Goal: Task Accomplishment & Management: Complete application form

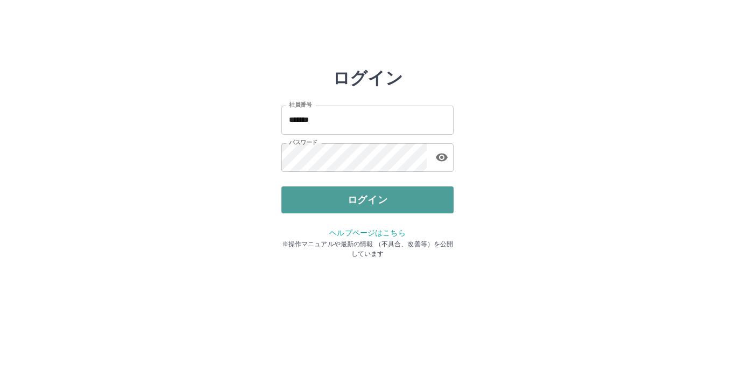
click at [336, 202] on button "ログイン" at bounding box center [367, 199] width 172 height 27
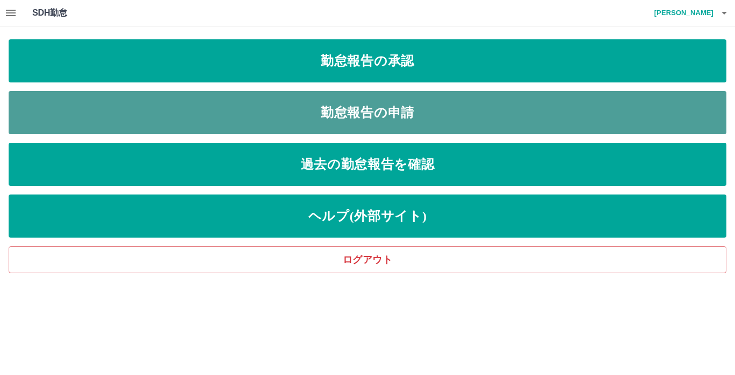
click at [378, 108] on link "勤怠報告の申請" at bounding box center [368, 112] width 718 height 43
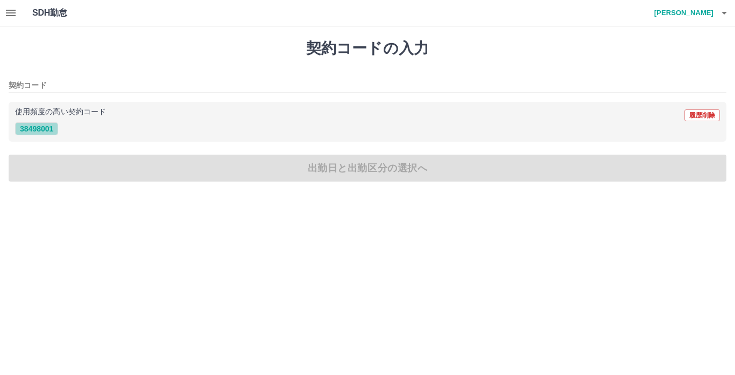
click at [50, 129] on button "38498001" at bounding box center [36, 128] width 43 height 13
type input "********"
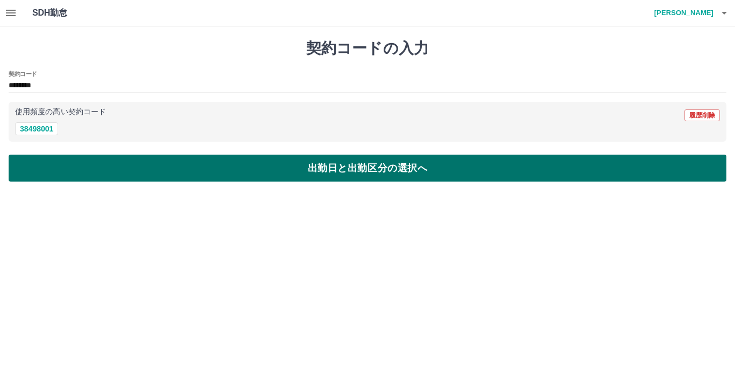
click at [272, 170] on button "出勤日と出勤区分の選択へ" at bounding box center [368, 167] width 718 height 27
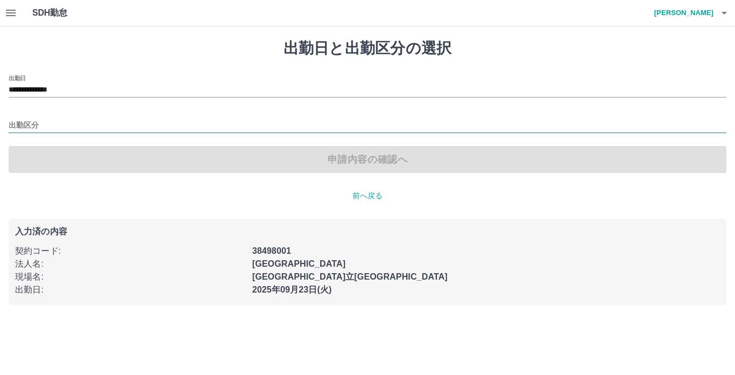
click at [51, 119] on input "出勤区分" at bounding box center [368, 125] width 718 height 13
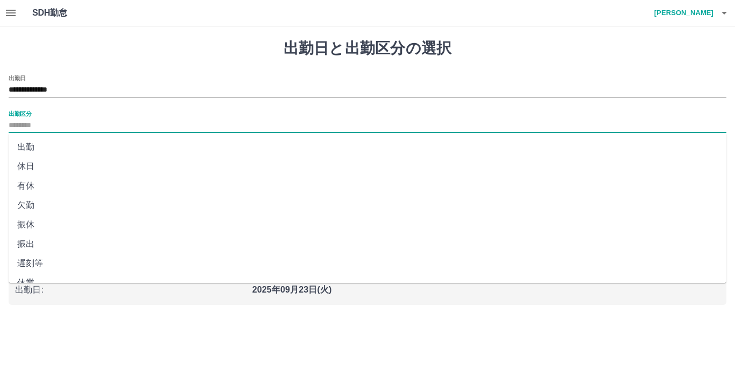
click at [33, 149] on li "出勤" at bounding box center [368, 146] width 718 height 19
type input "**"
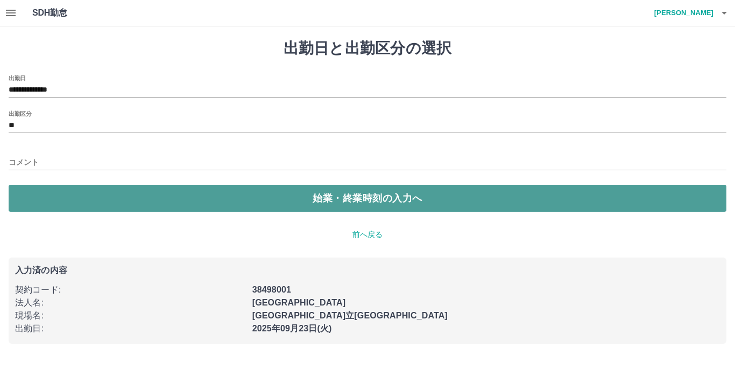
click at [361, 199] on button "始業・終業時刻の入力へ" at bounding box center [368, 198] width 718 height 27
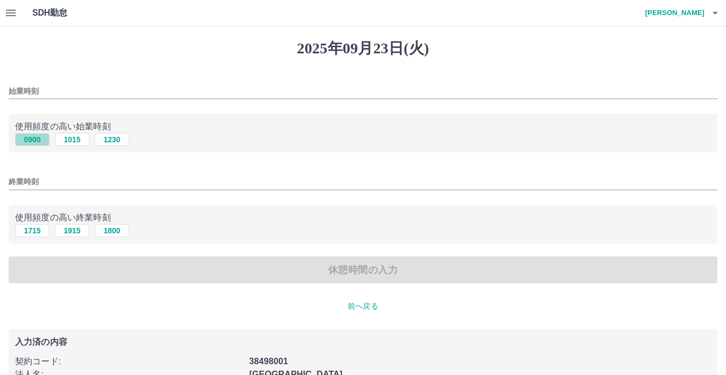
click at [31, 137] on button "0900" at bounding box center [32, 139] width 34 height 13
type input "****"
click at [25, 230] on button "1715" at bounding box center [32, 230] width 34 height 13
type input "****"
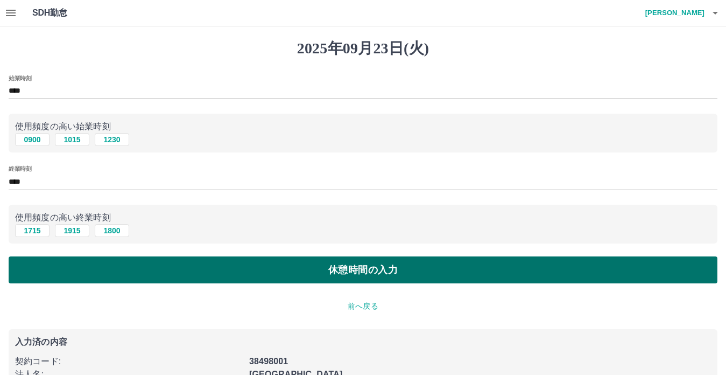
click at [284, 272] on button "休憩時間の入力" at bounding box center [363, 269] width 709 height 27
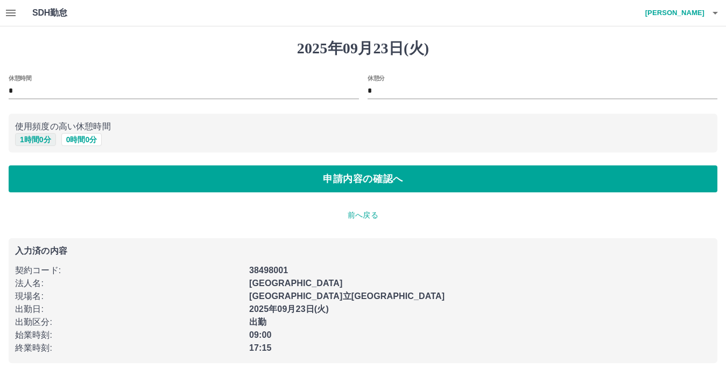
click at [24, 136] on button "1 時間 0 分" at bounding box center [35, 139] width 41 height 13
type input "*"
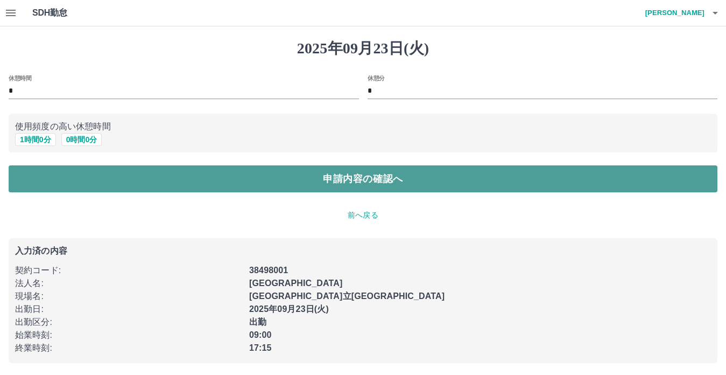
click at [232, 186] on button "申請内容の確認へ" at bounding box center [363, 178] width 709 height 27
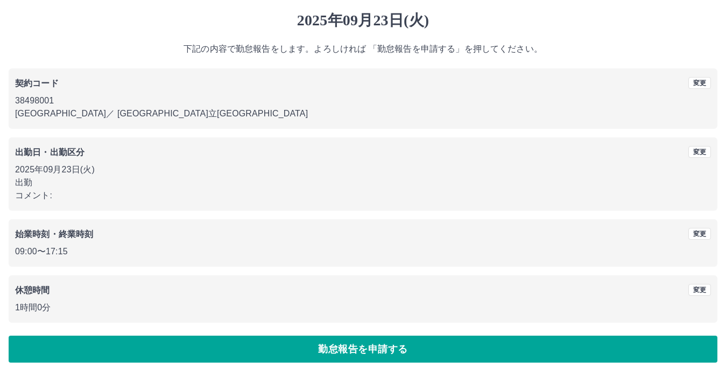
scroll to position [29, 0]
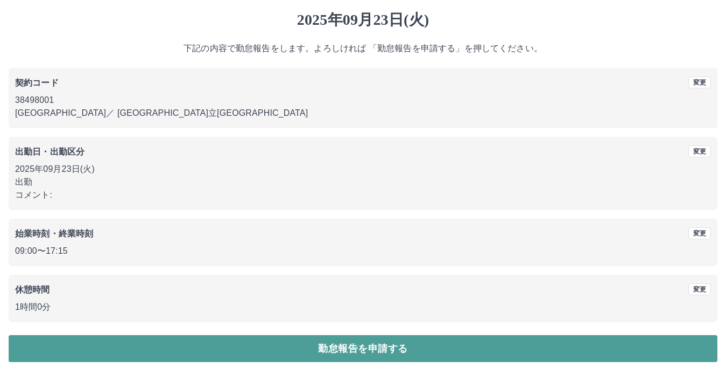
click at [282, 343] on button "勤怠報告を申請する" at bounding box center [363, 348] width 709 height 27
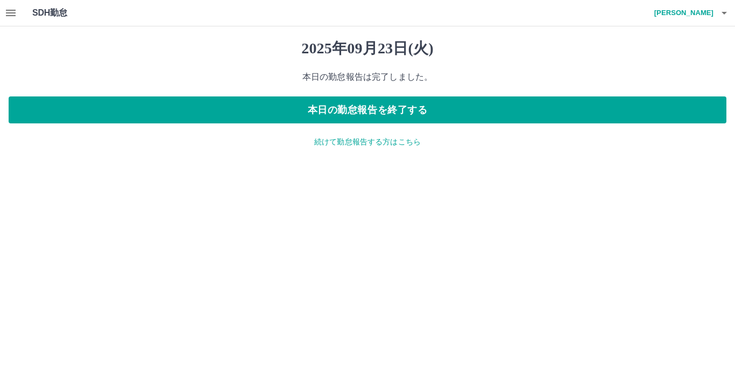
click at [11, 13] on icon "button" at bounding box center [11, 13] width 10 height 6
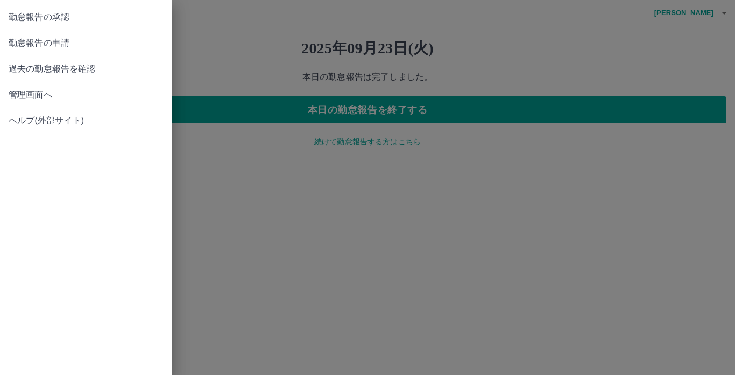
click at [11, 19] on span "勤怠報告の承認" at bounding box center [86, 17] width 155 height 13
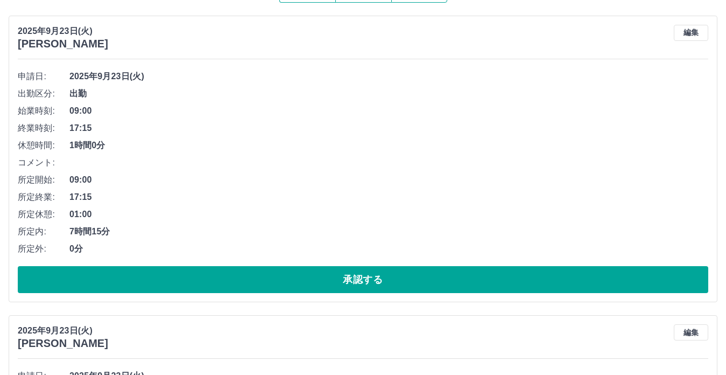
scroll to position [112, 0]
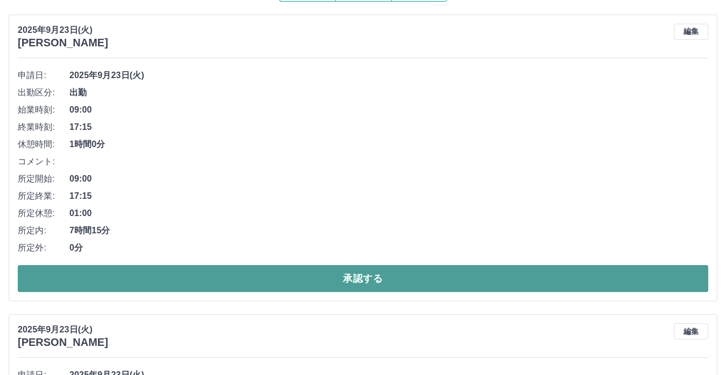
click at [316, 276] on button "承認する" at bounding box center [363, 278] width 690 height 27
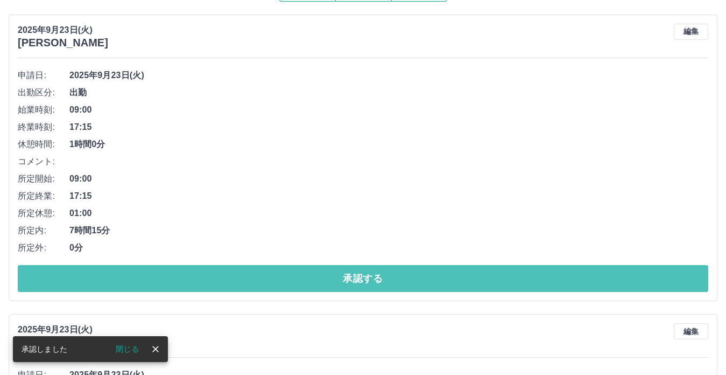
click at [316, 276] on button "承認する" at bounding box center [363, 278] width 690 height 27
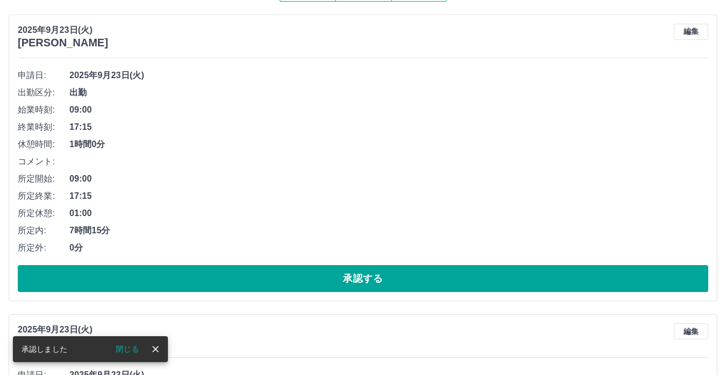
click at [316, 276] on button "承認する" at bounding box center [363, 278] width 690 height 27
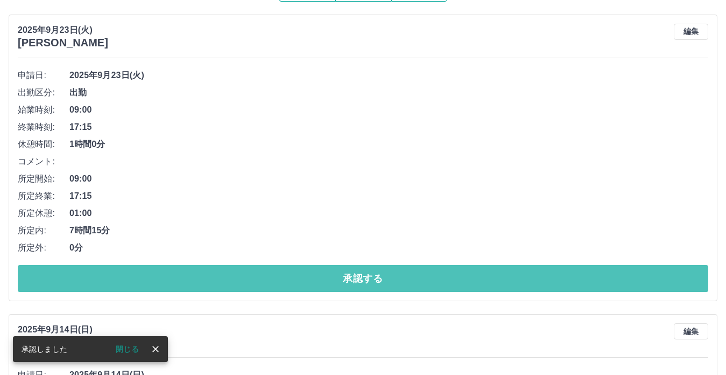
click at [316, 276] on button "承認する" at bounding box center [363, 278] width 690 height 27
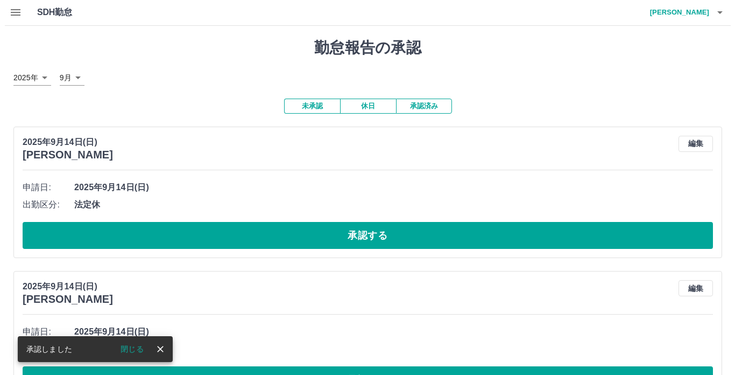
scroll to position [0, 0]
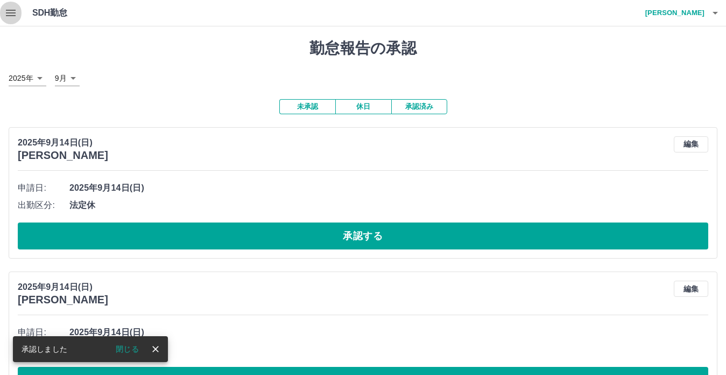
click at [14, 11] on icon "button" at bounding box center [11, 13] width 10 height 6
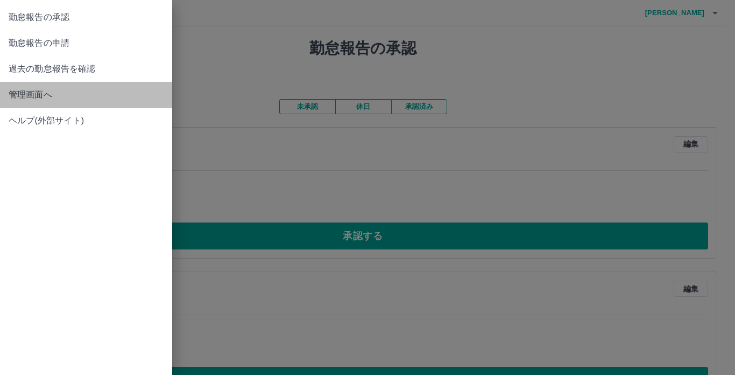
click at [34, 90] on span "管理画面へ" at bounding box center [86, 94] width 155 height 13
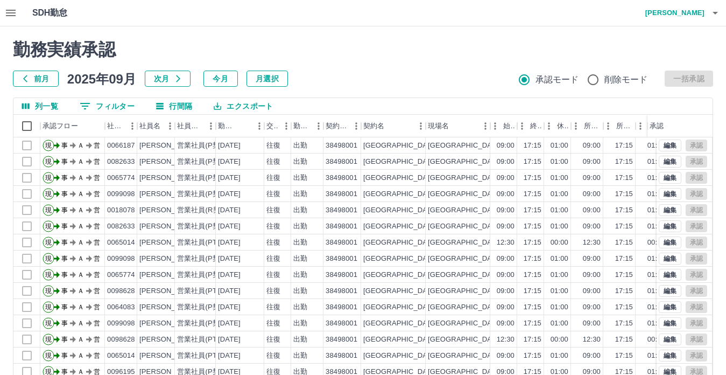
click at [707, 13] on button "button" at bounding box center [715, 13] width 22 height 26
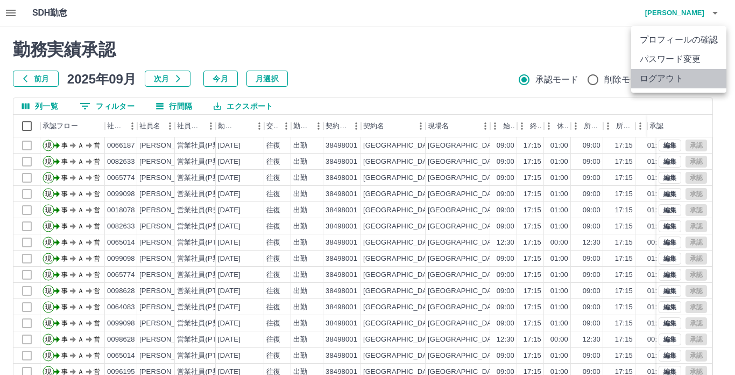
click at [694, 80] on li "ログアウト" at bounding box center [678, 78] width 95 height 19
